Goal: Task Accomplishment & Management: Manage account settings

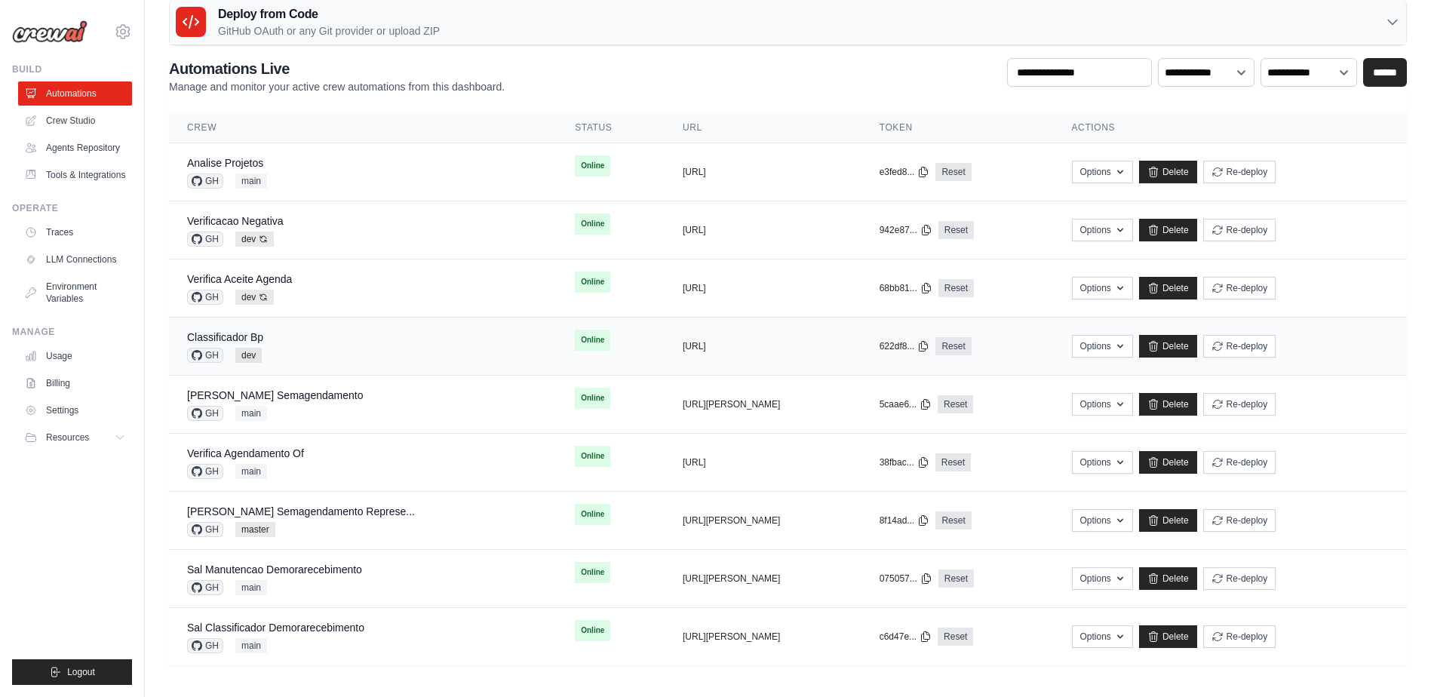
scroll to position [24, 0]
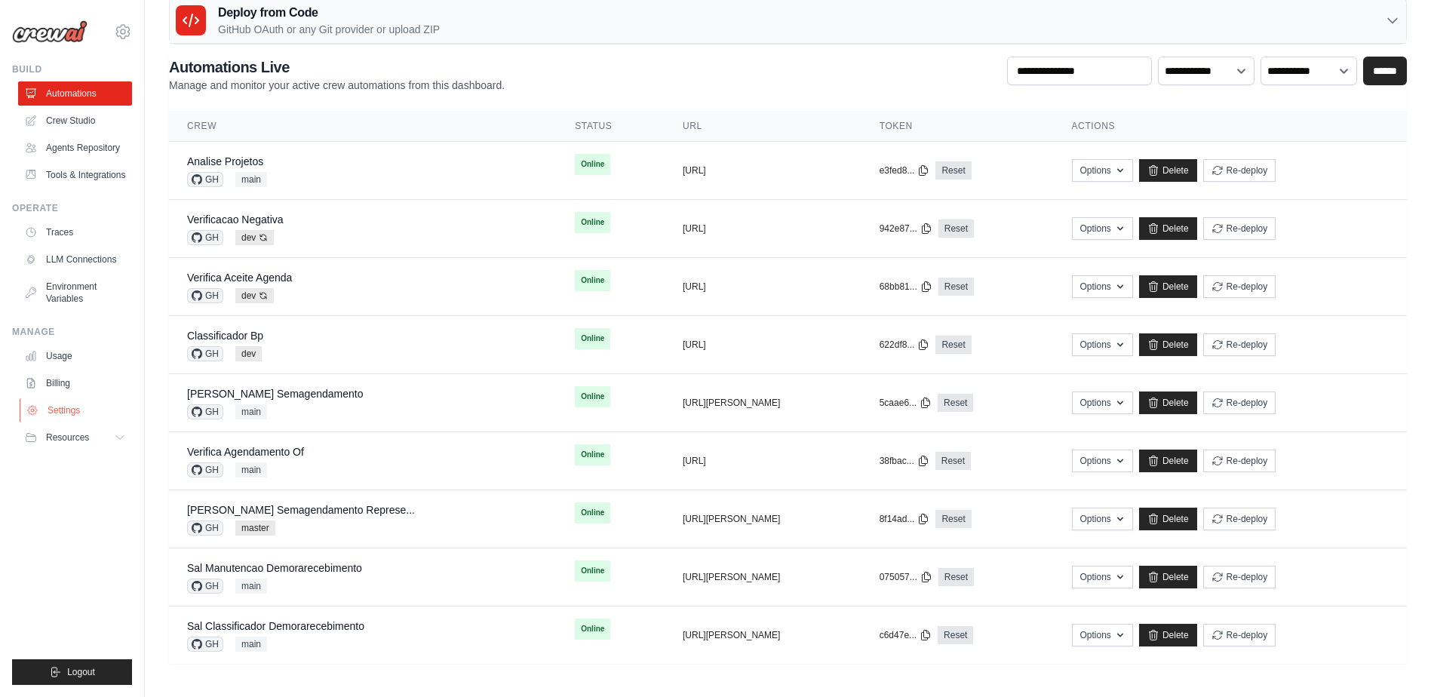
click at [71, 412] on link "Settings" at bounding box center [77, 410] width 114 height 24
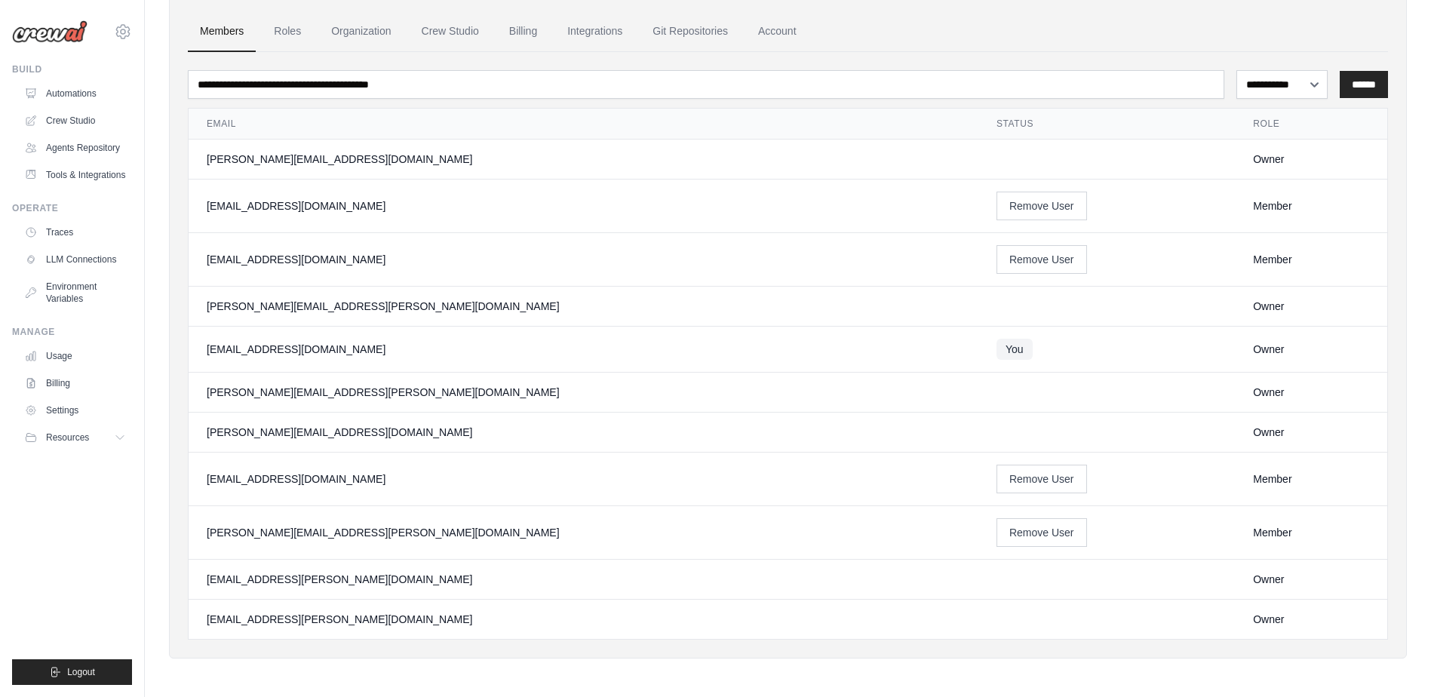
scroll to position [69, 0]
click at [666, 596] on td "[EMAIL_ADDRESS][PERSON_NAME][DOMAIN_NAME]" at bounding box center [584, 579] width 790 height 40
click at [289, 622] on div "[EMAIL_ADDRESS][PERSON_NAME][DOMAIN_NAME]" at bounding box center [584, 618] width 754 height 15
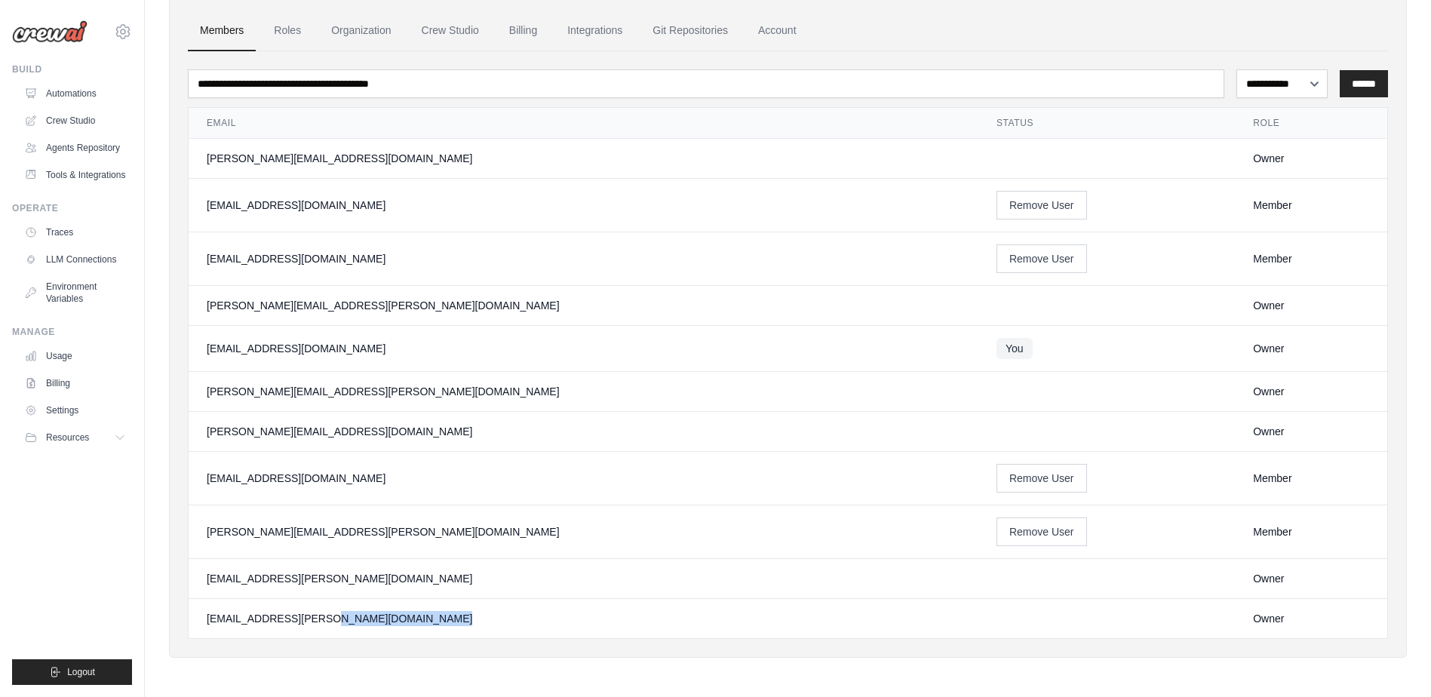
drag, startPoint x: 289, startPoint y: 622, endPoint x: 305, endPoint y: 628, distance: 16.7
click at [305, 628] on td "[EMAIL_ADDRESS][PERSON_NAME][DOMAIN_NAME]" at bounding box center [584, 619] width 790 height 40
click at [1253, 612] on div "Owner" at bounding box center [1311, 618] width 116 height 15
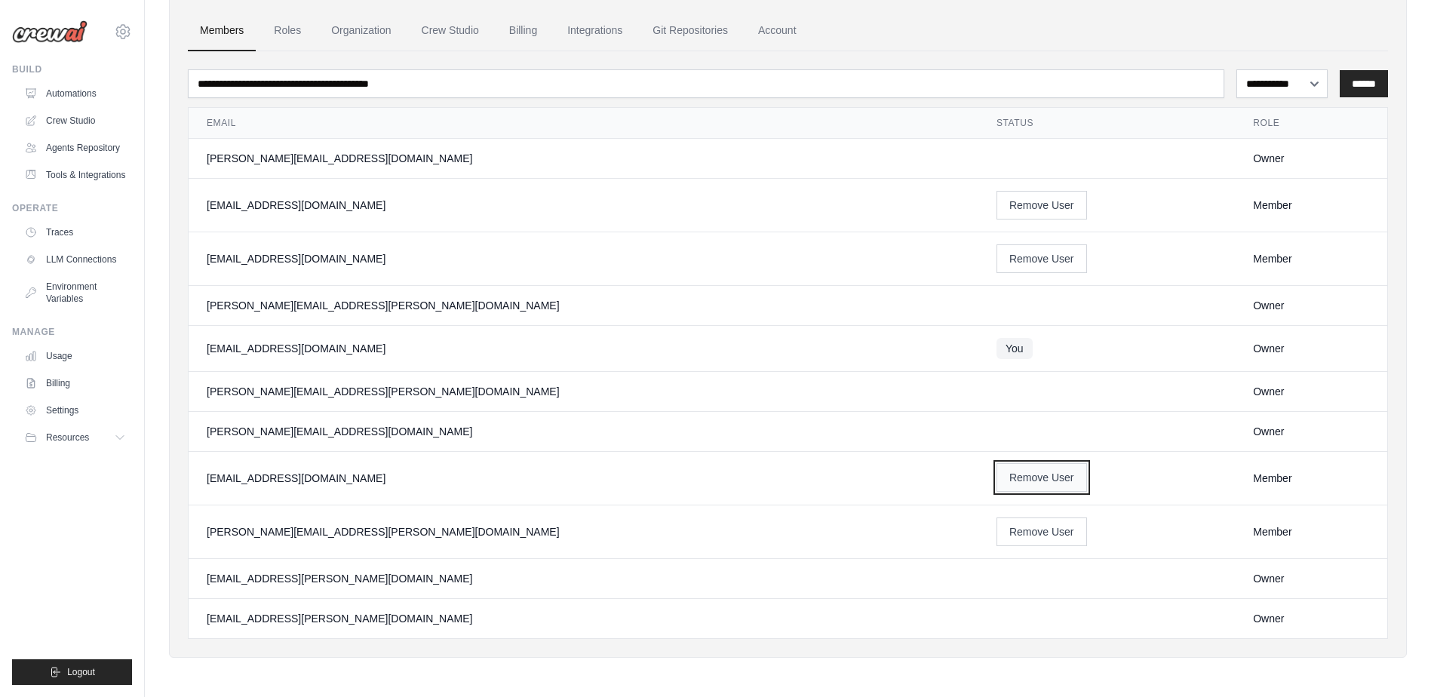
click at [996, 481] on button "Remove User" at bounding box center [1041, 477] width 91 height 29
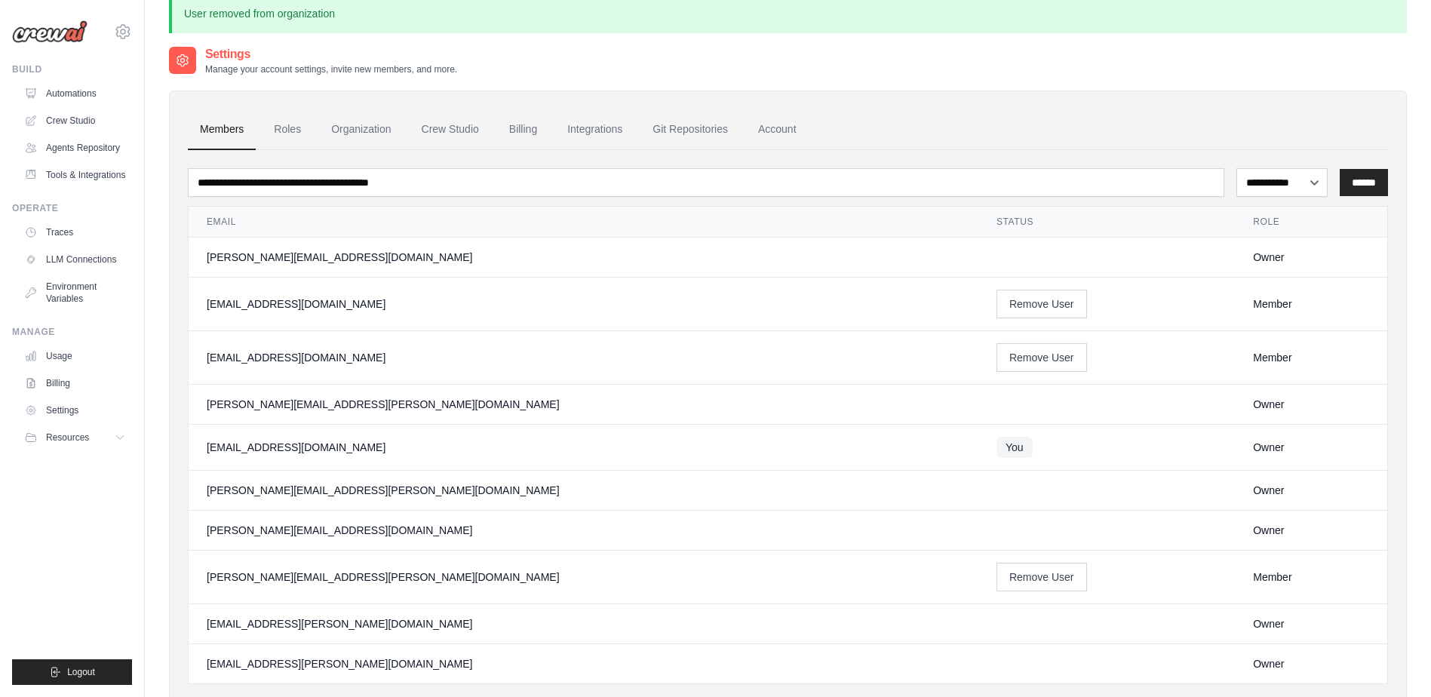
scroll to position [0, 0]
